Goal: Find specific page/section

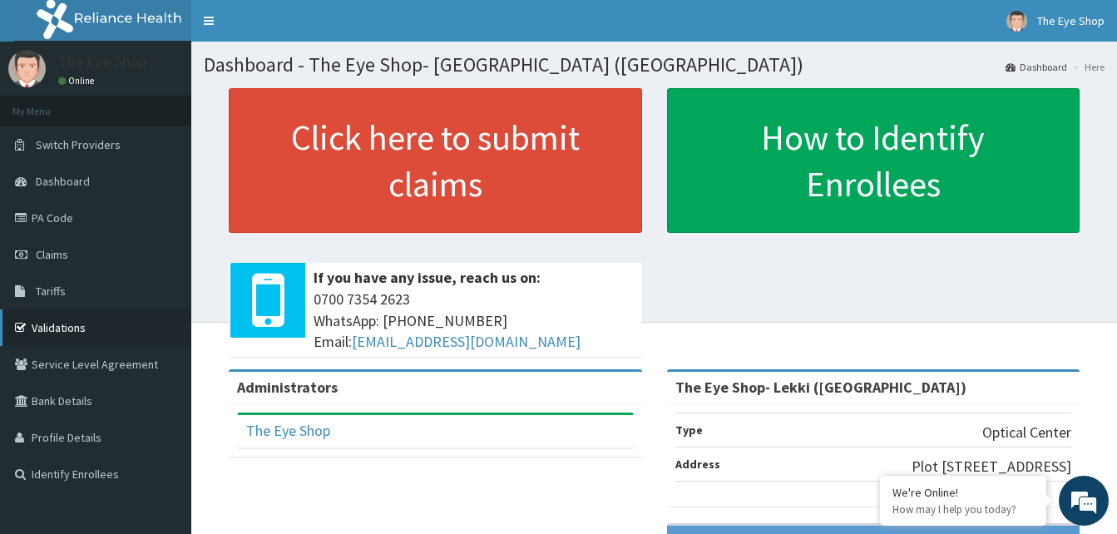
click at [58, 331] on link "Validations" at bounding box center [95, 327] width 191 height 37
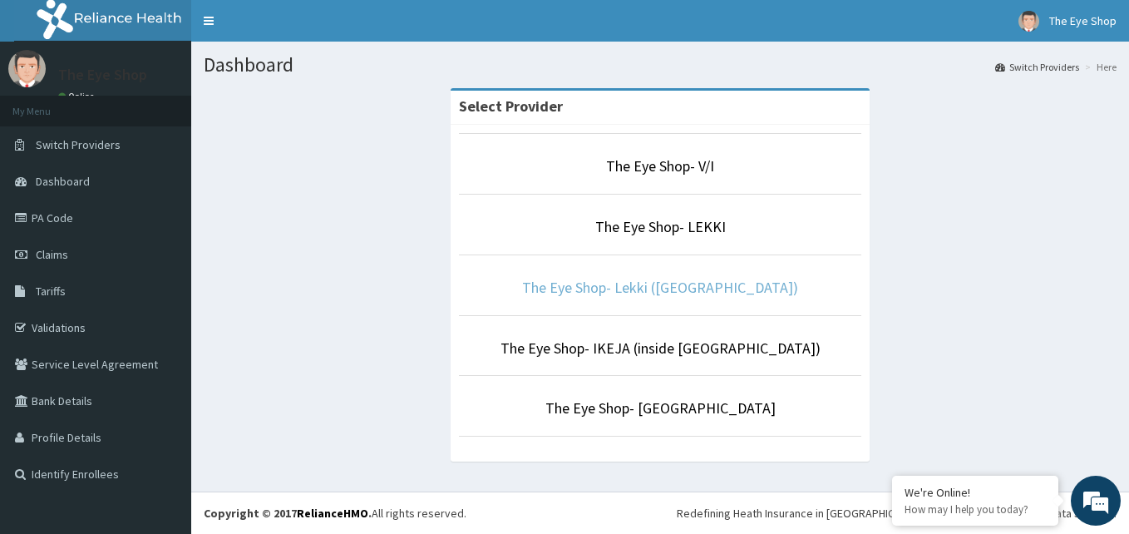
click at [701, 284] on link "The Eye Shop- Lekki ([GEOGRAPHIC_DATA])" at bounding box center [660, 287] width 276 height 19
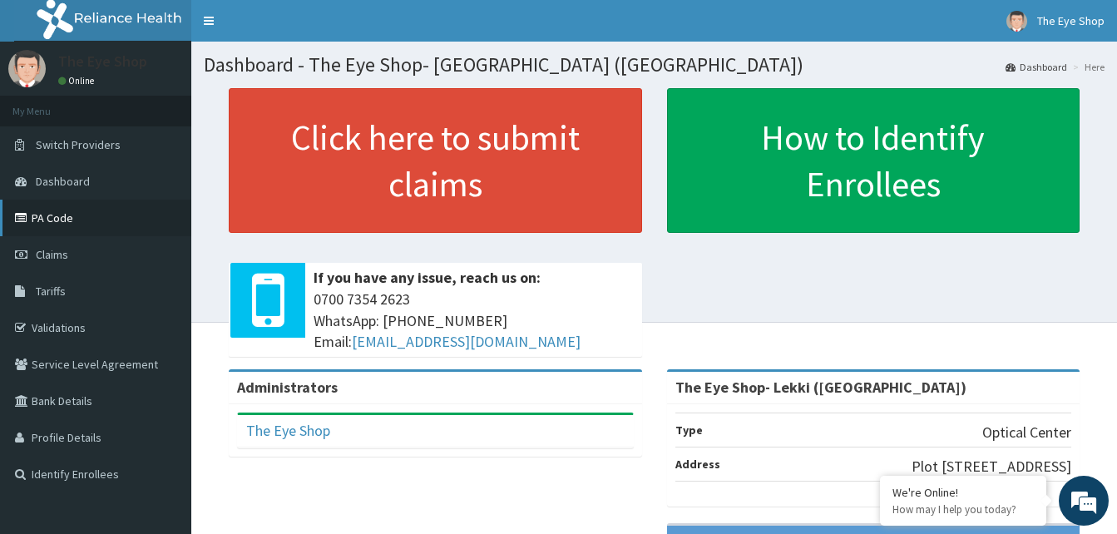
click at [62, 215] on link "PA Code" at bounding box center [95, 218] width 191 height 37
